Goal: Check status: Check status

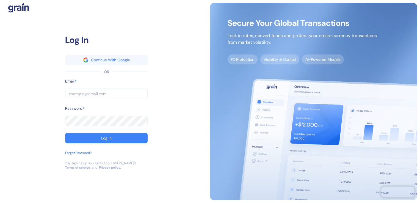
click at [79, 91] on input "text" at bounding box center [106, 94] width 82 height 10
type input "a"
type input "an"
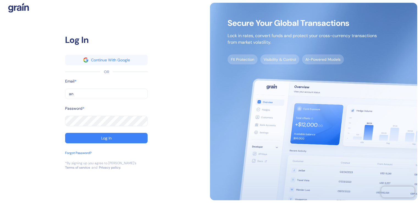
type input "ank"
type input "anki"
type input "ankit"
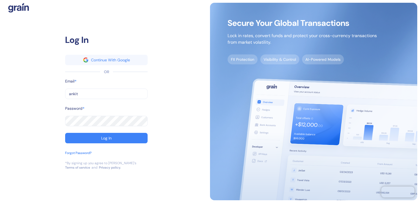
type input "ankit"
type input "[PERSON_NAME]"
type input "[PERSON_NAME]."
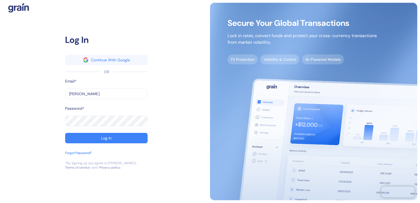
type input "[PERSON_NAME].b"
type input "[PERSON_NAME][DOMAIN_NAME]"
type input "[PERSON_NAME].biy"
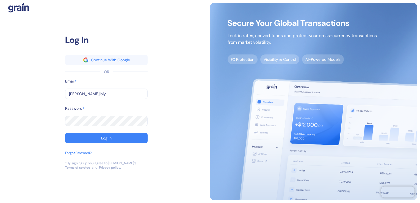
type input "[PERSON_NAME].biy"
type input "[PERSON_NAME].biya"
type input "[PERSON_NAME].biyan"
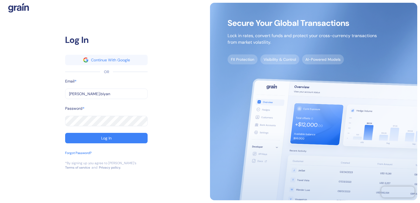
type input "[PERSON_NAME].[PERSON_NAME]"
type input "[PERSON_NAME].[PERSON_NAME]@"
type input "[PERSON_NAME].[PERSON_NAME]@s"
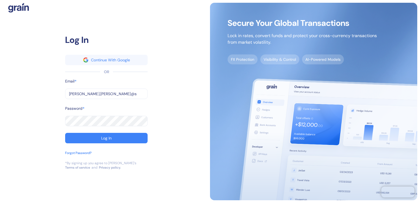
type input "[PERSON_NAME].[PERSON_NAME]@s"
type input "[PERSON_NAME].[PERSON_NAME]@st"
type input "[PERSON_NAME].[PERSON_NAME]@stu"
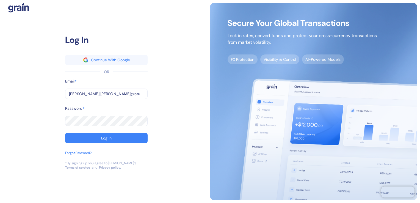
type input "[PERSON_NAME].[PERSON_NAME]@stub"
type input "[PERSON_NAME].[PERSON_NAME]@[PERSON_NAME]"
type input "[PERSON_NAME].[PERSON_NAME]@[PERSON_NAME]."
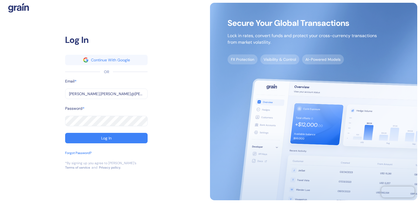
type input "[PERSON_NAME].[PERSON_NAME]@[PERSON_NAME]."
type input "[PERSON_NAME].[PERSON_NAME]@[PERSON_NAME].c"
type input "[PERSON_NAME][EMAIL_ADDRESS][PERSON_NAME][PERSON_NAME][DOMAIN_NAME]"
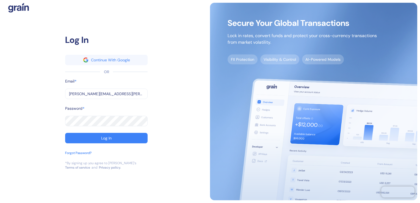
type input "[PERSON_NAME][EMAIL_ADDRESS][PERSON_NAME][PERSON_NAME][DOMAIN_NAME]"
click at [65, 133] on button "Log In" at bounding box center [106, 138] width 82 height 10
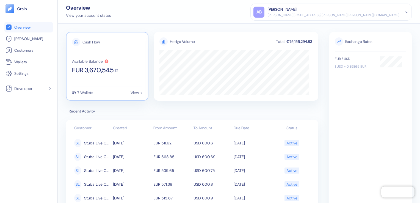
click at [133, 93] on div "View >" at bounding box center [137, 93] width 12 height 4
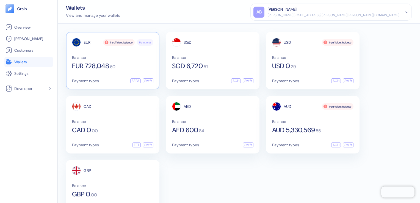
click at [100, 68] on span "EUR 728,048" at bounding box center [90, 66] width 37 height 7
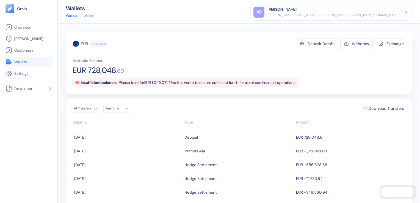
drag, startPoint x: 122, startPoint y: 82, endPoint x: 314, endPoint y: 84, distance: 192.5
click at [299, 84] on div "Insufficient balance: Please transfer EUR 1,045,071.46 to this wallet to ensure…" at bounding box center [186, 83] width 226 height 10
drag, startPoint x: 314, startPoint y: 84, endPoint x: 361, endPoint y: 84, distance: 46.5
click at [361, 84] on div "Available Balance EUR 728,048 . 60 Insufficient balance: Please transfer EUR 1,…" at bounding box center [240, 73] width 335 height 30
